Goal: Obtain resource: Obtain resource

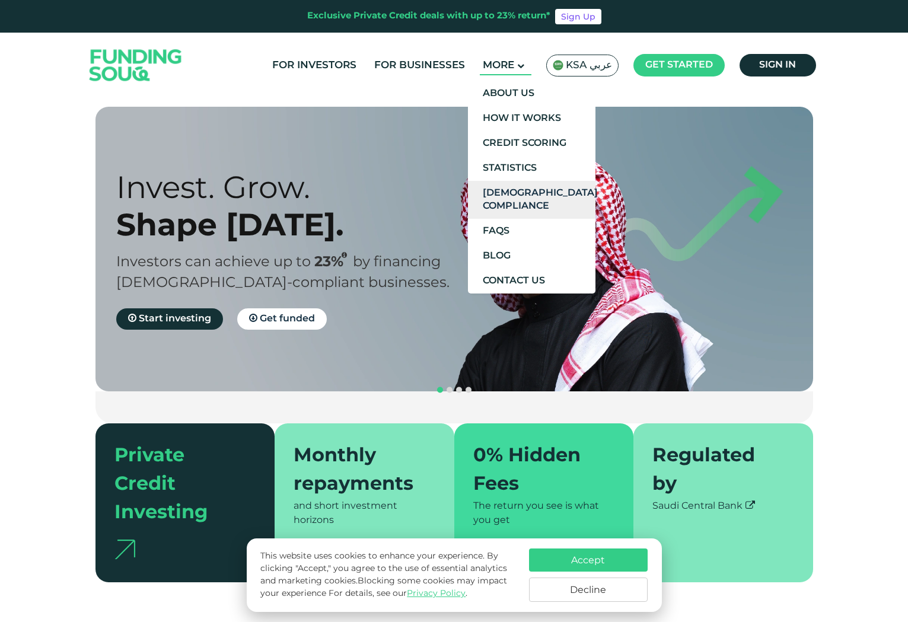
click at [525, 198] on link "[DEMOGRAPHIC_DATA] Compliance" at bounding box center [531, 200] width 127 height 38
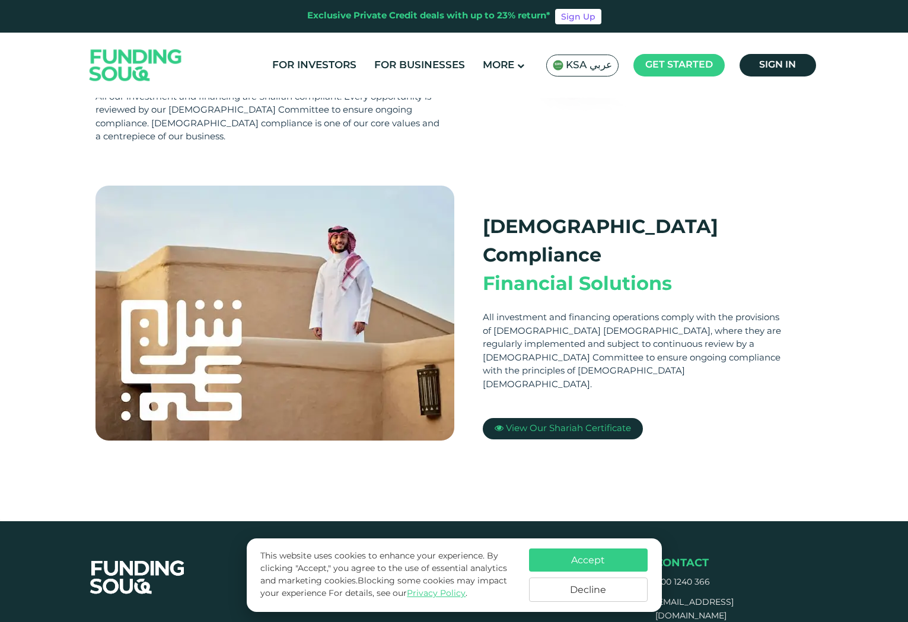
scroll to position [236, 0]
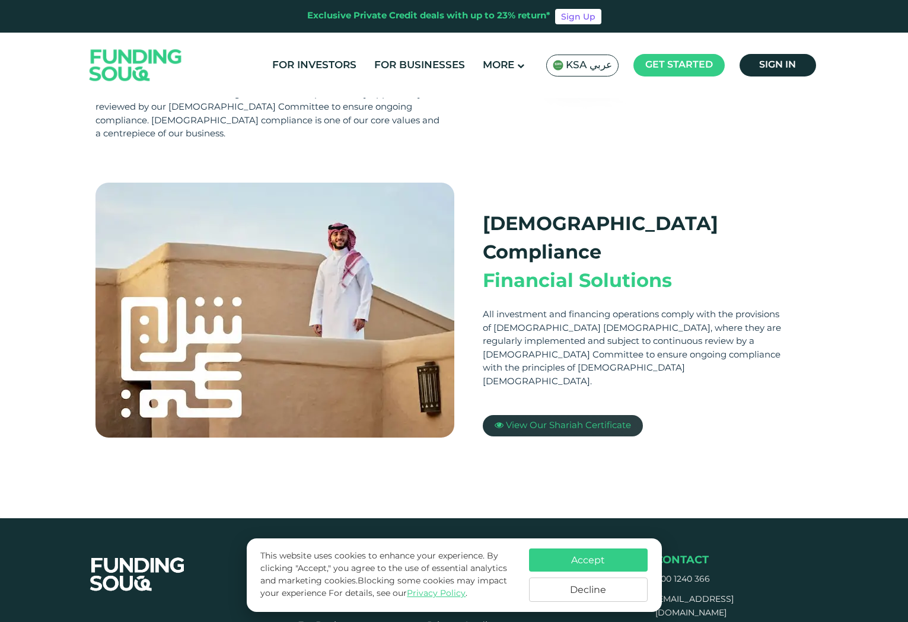
click at [604, 422] on span "View Our Shariah Certificate" at bounding box center [568, 426] width 125 height 8
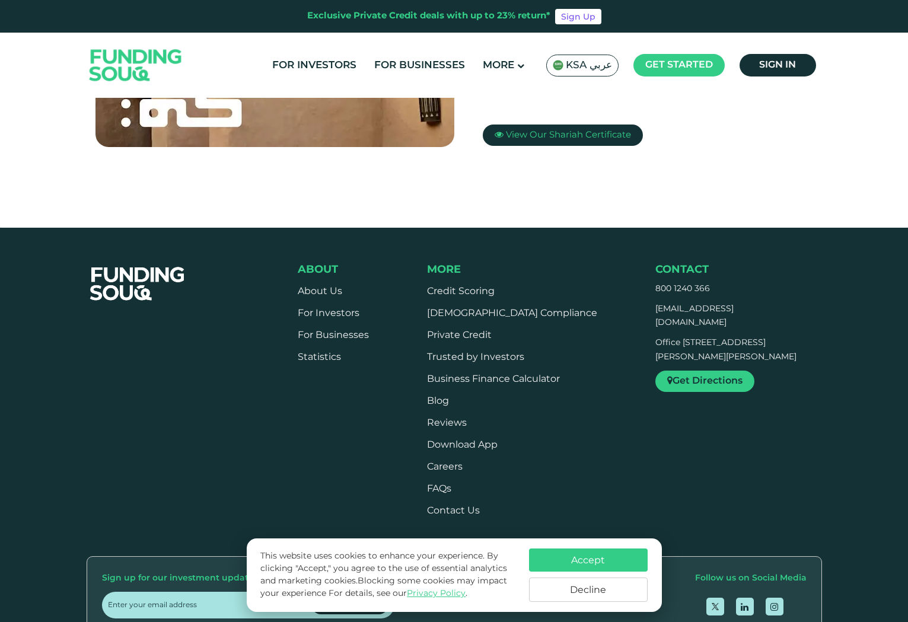
scroll to position [799, 0]
